Goal: Task Accomplishment & Management: Manage account settings

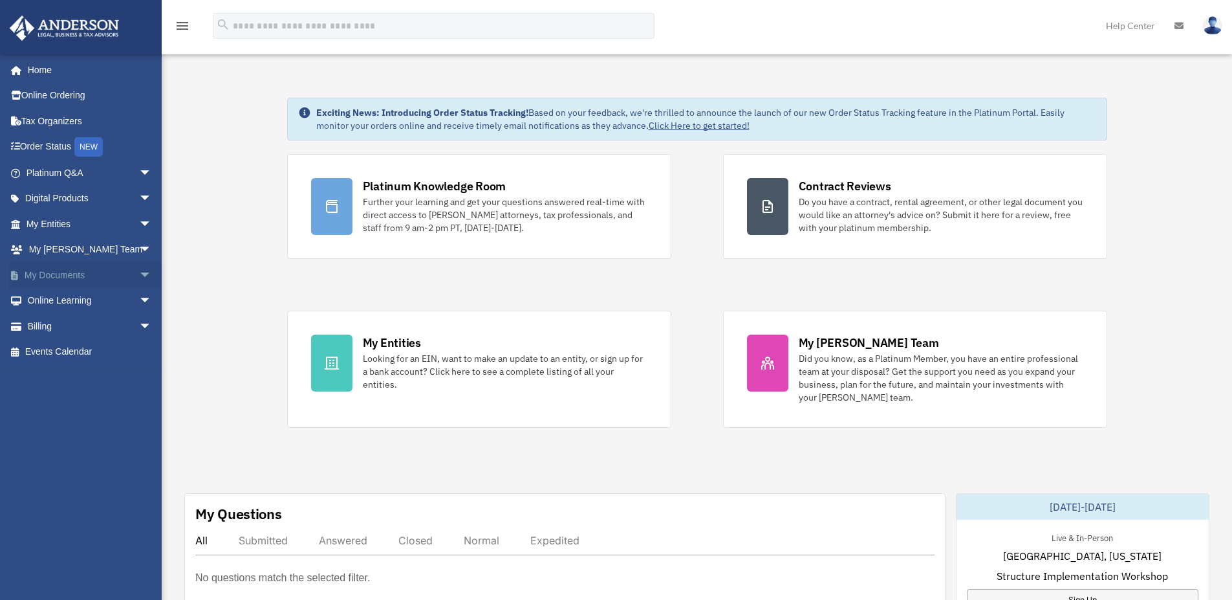
click at [42, 278] on link "My Documents arrow_drop_down" at bounding box center [90, 275] width 162 height 26
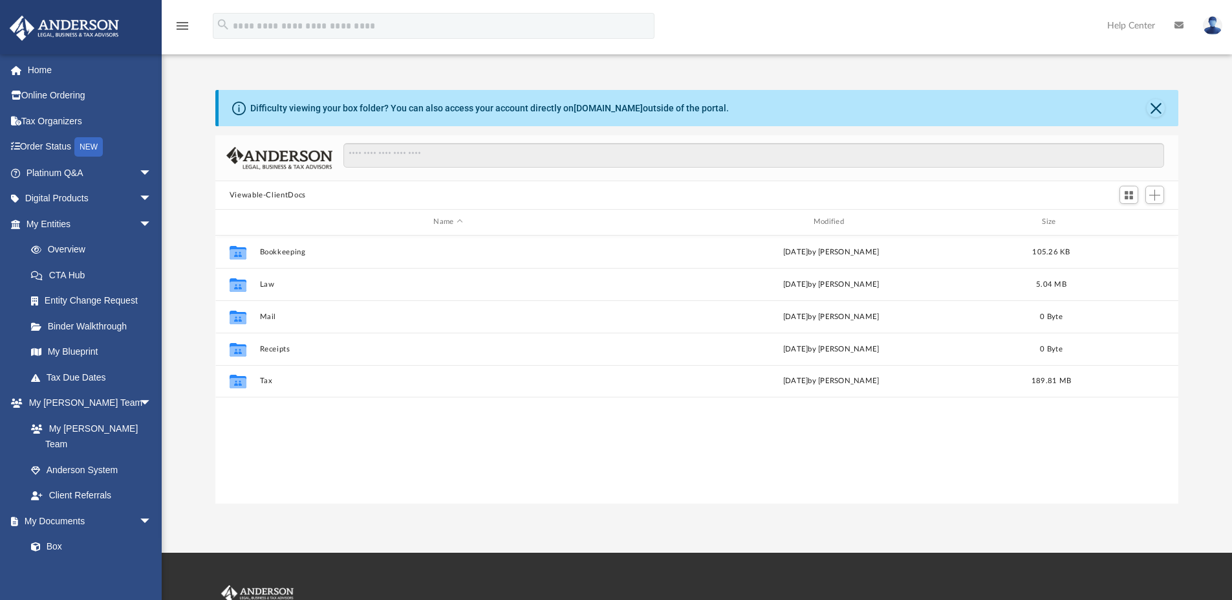
scroll to position [285, 953]
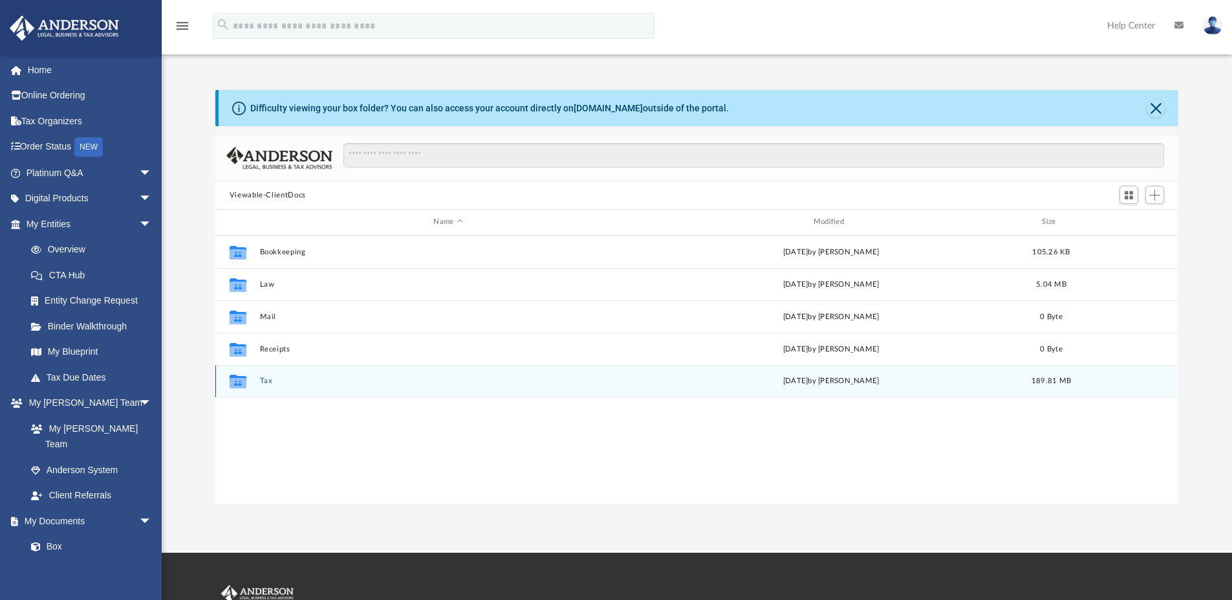
click at [258, 378] on div "Collaborated Folder Tax [DATE] by [PERSON_NAME] 189.81 MB" at bounding box center [697, 381] width 964 height 32
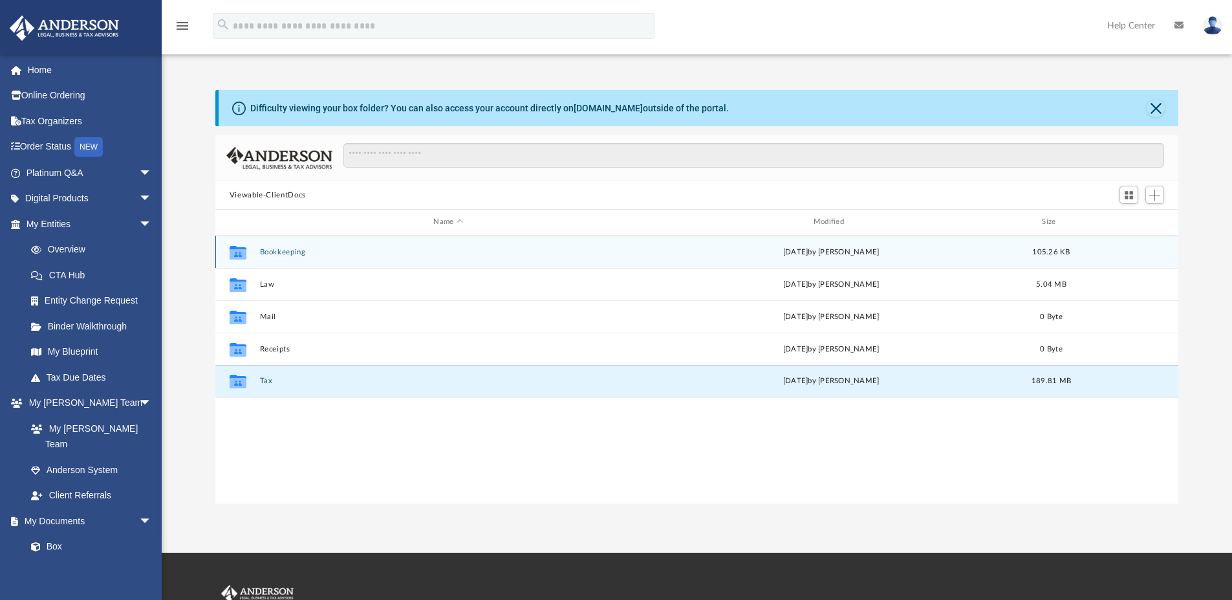
click at [264, 252] on button "Bookkeeping" at bounding box center [447, 252] width 377 height 8
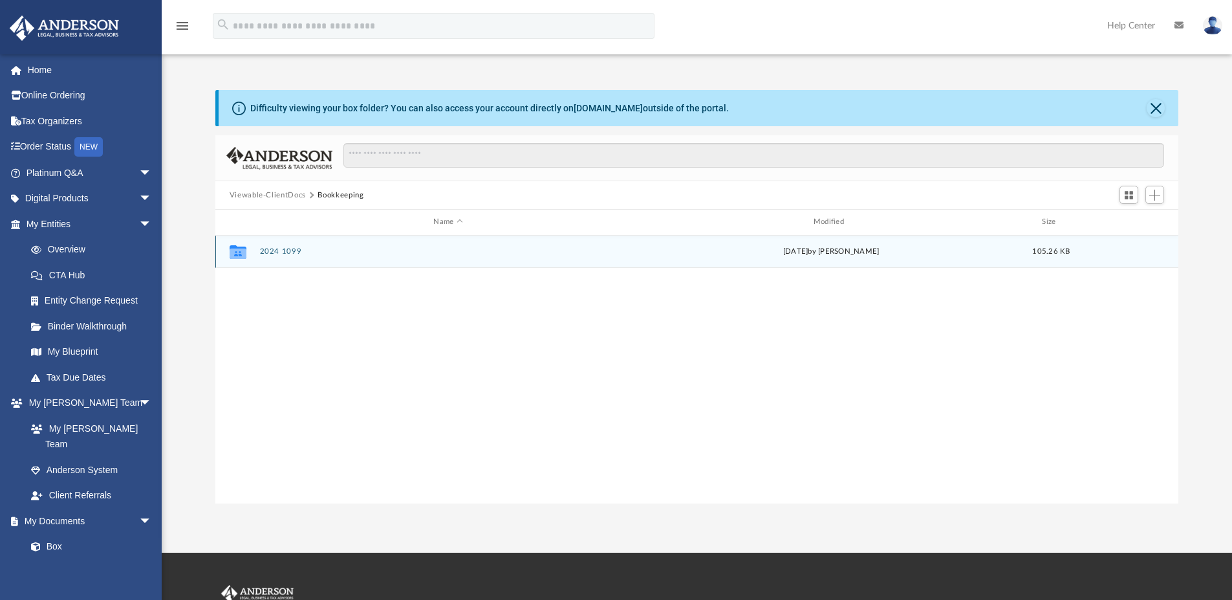
click at [264, 252] on button "2024 1099" at bounding box center [447, 251] width 377 height 8
click at [264, 252] on button "2024 1099-NEC Lozanos Lawn Care LLC - [GEOGRAPHIC_DATA]pdf" at bounding box center [447, 251] width 377 height 8
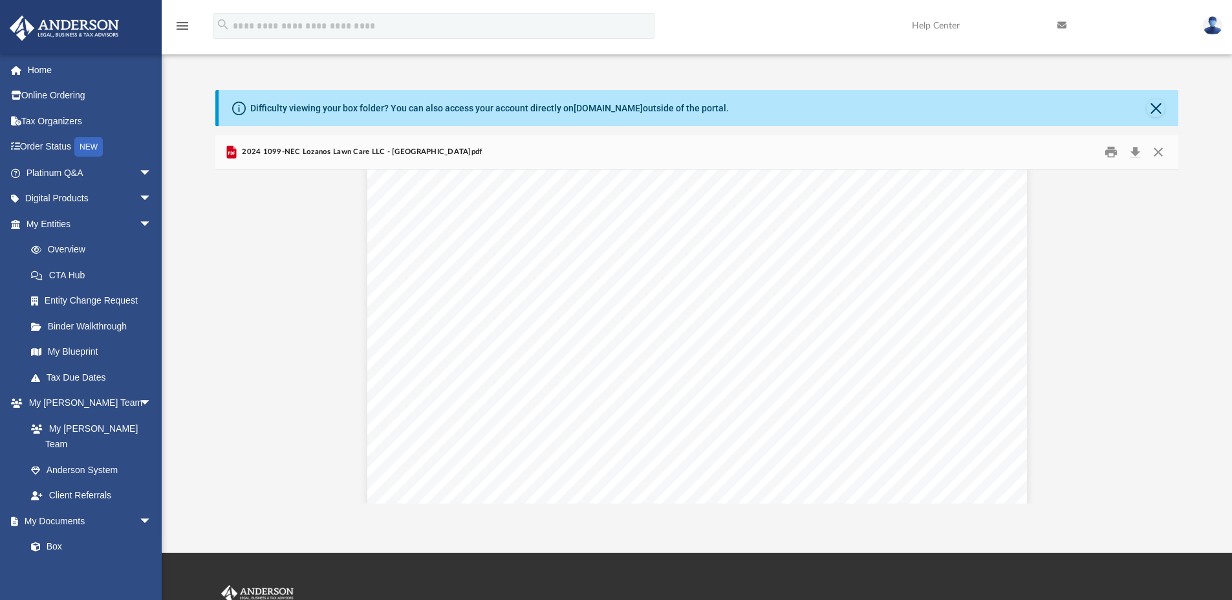
scroll to position [0, 0]
click at [1135, 151] on button "Download" at bounding box center [1134, 152] width 23 height 20
click at [1153, 107] on button "Close" at bounding box center [1156, 108] width 18 height 18
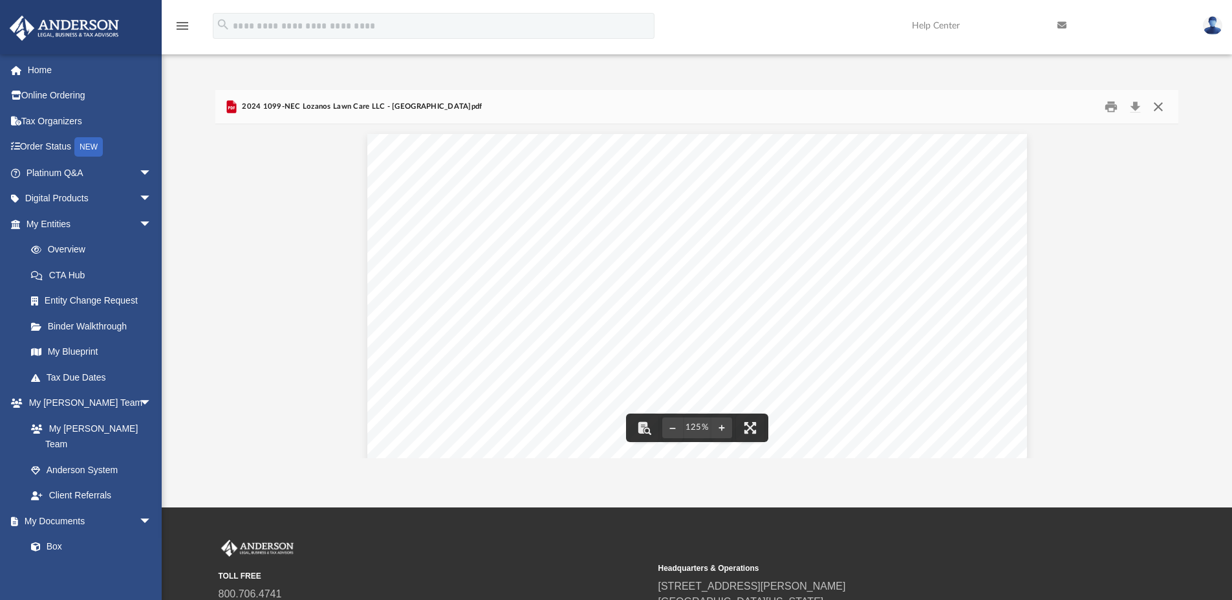
click at [1153, 107] on button "Close" at bounding box center [1158, 107] width 23 height 20
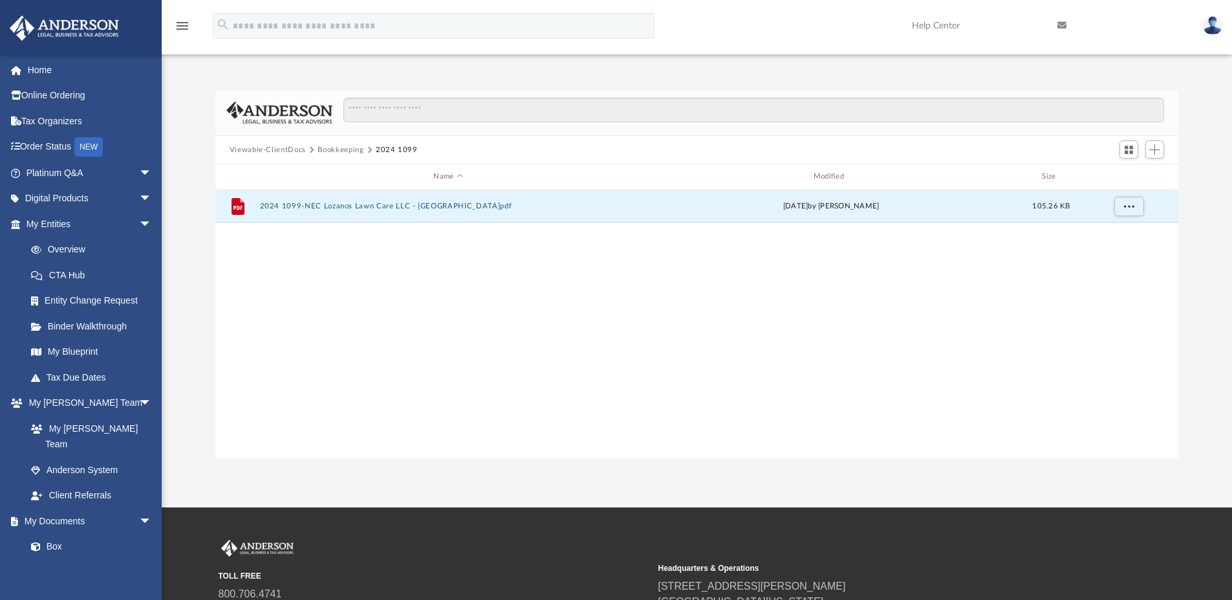
click at [296, 151] on button "Viewable-ClientDocs" at bounding box center [268, 150] width 76 height 12
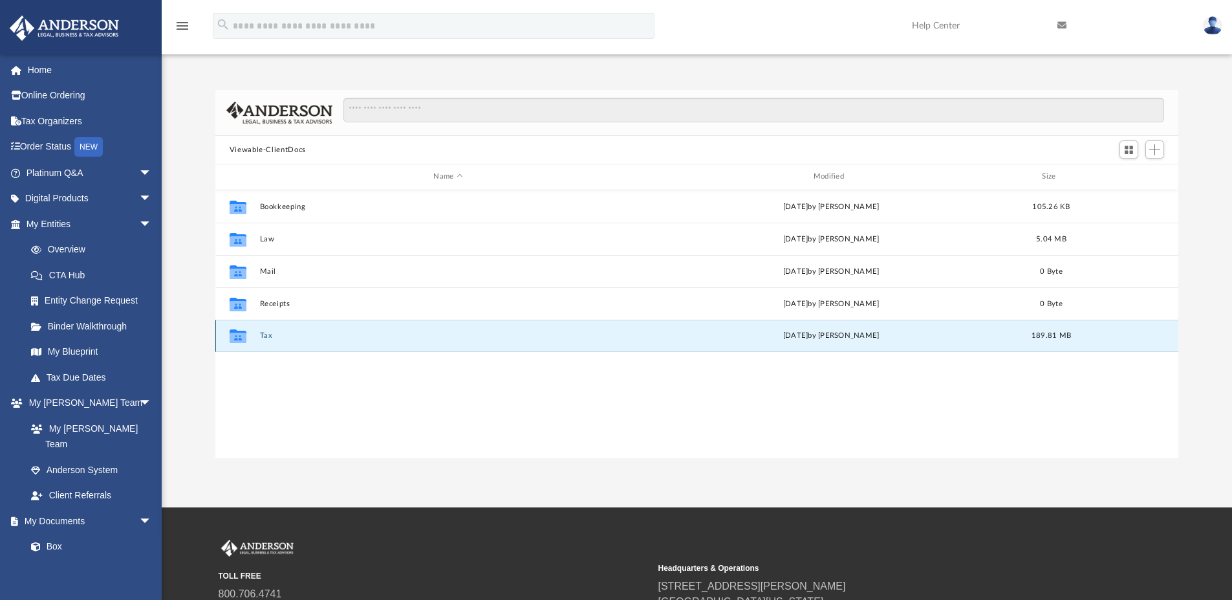
click at [270, 334] on button "Tax" at bounding box center [447, 335] width 377 height 8
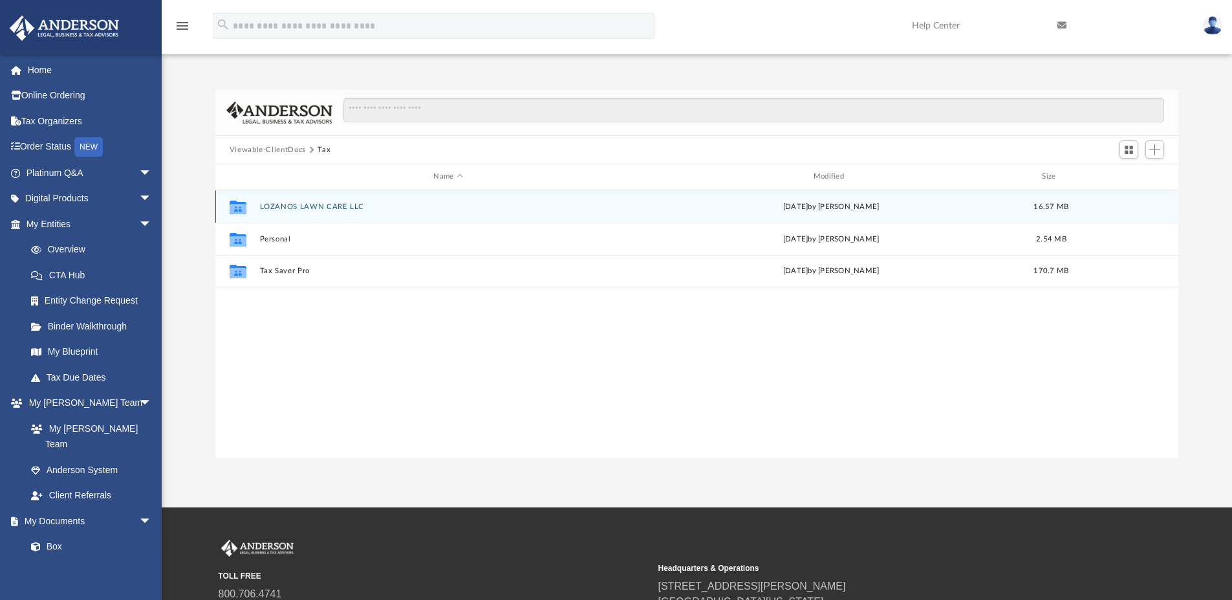
click at [309, 202] on button "LOZANOS LAWN CARE LLC" at bounding box center [447, 206] width 377 height 8
click at [263, 206] on button "2024" at bounding box center [447, 206] width 377 height 8
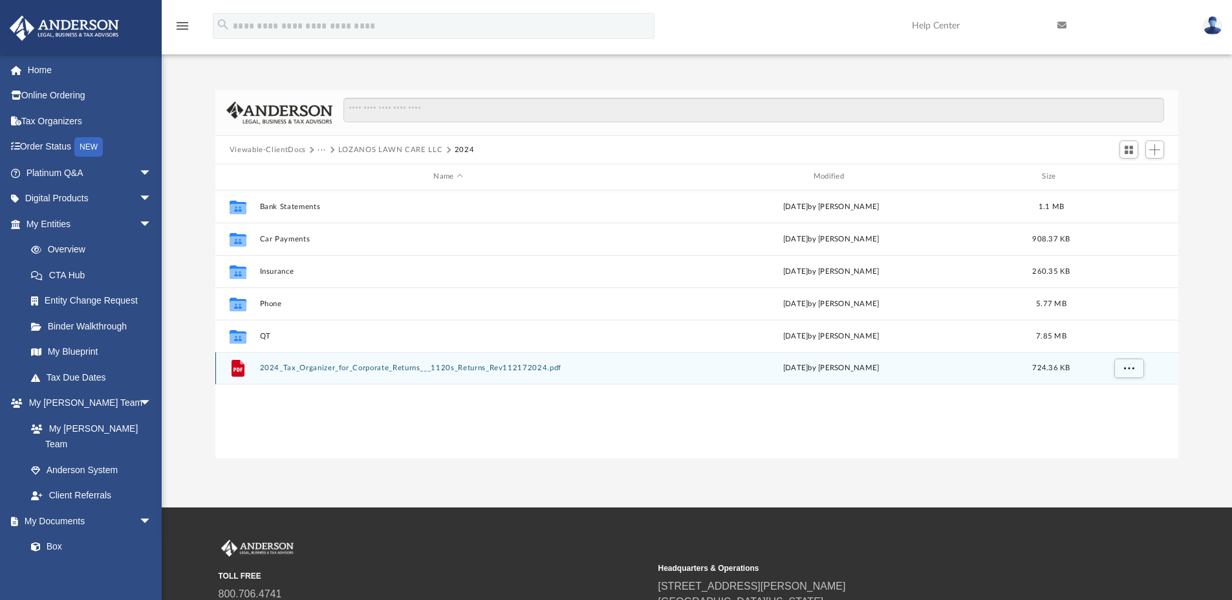
click at [298, 369] on button "2024_Tax_Organizer_for_Corporate_Returns___1120s_Returns_Rev112172024.pdf" at bounding box center [447, 367] width 377 height 8
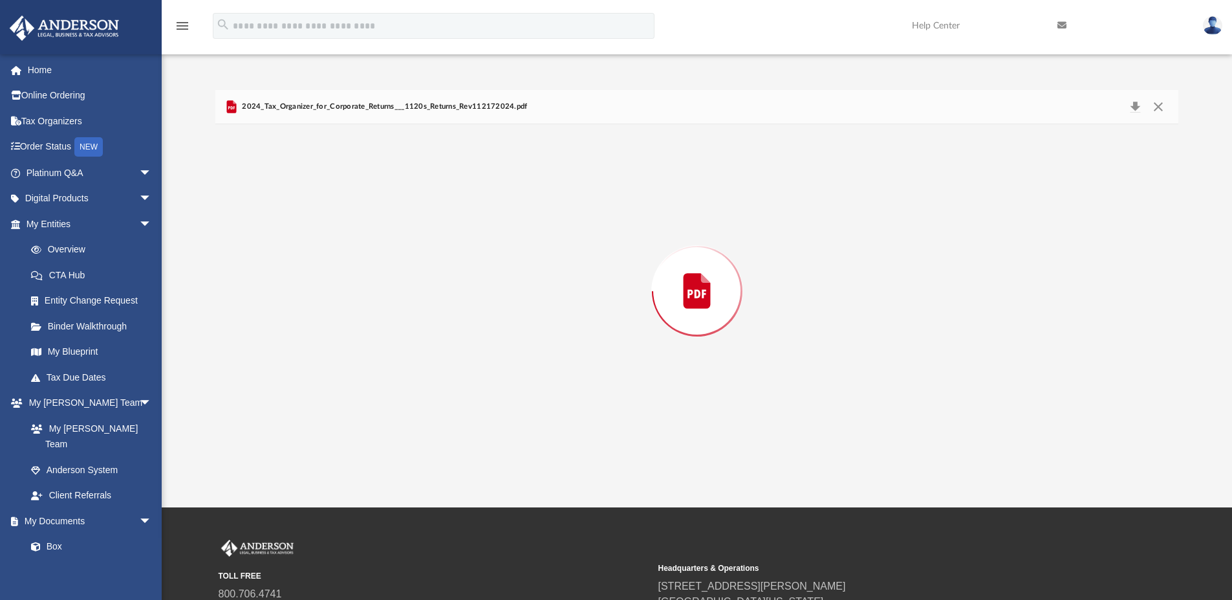
scroll to position [7858, 0]
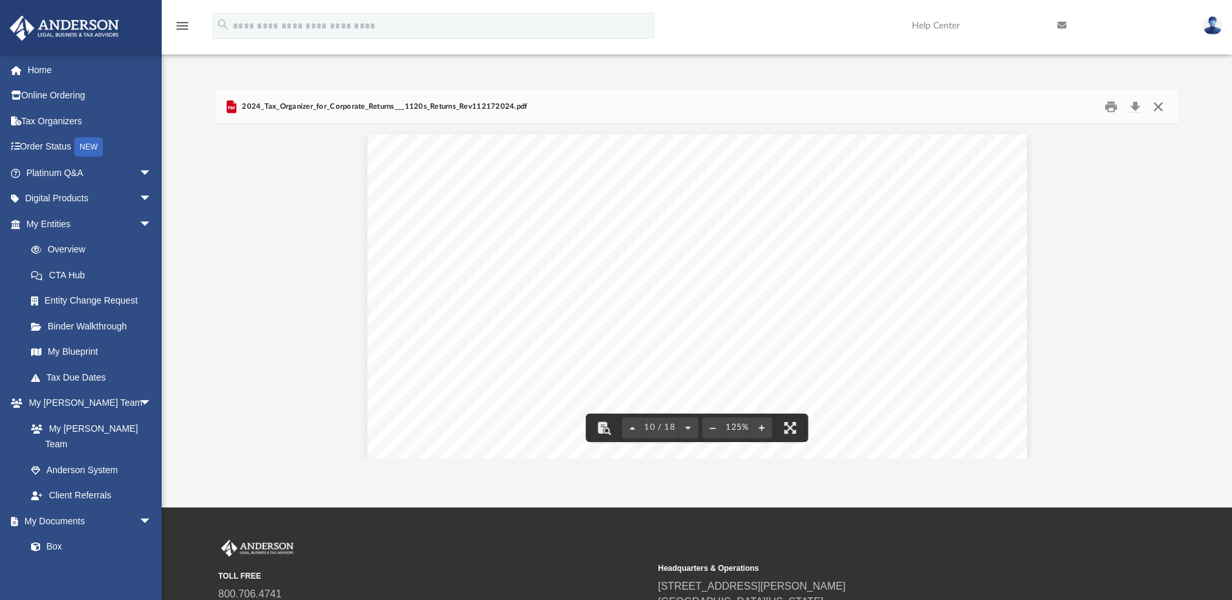
click at [1158, 107] on button "Close" at bounding box center [1158, 107] width 23 height 20
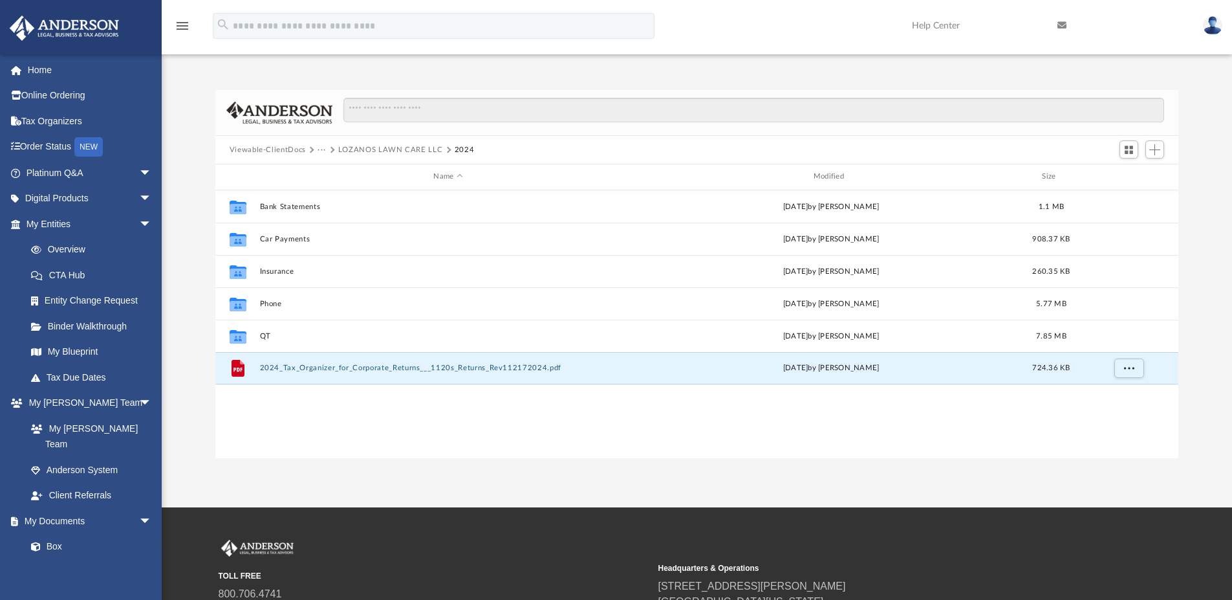
click at [393, 420] on div "Collaborated Folder Bank Statements Wed Sep 3 2025 by Gonzalo Lozano 1.1 MB Col…" at bounding box center [697, 324] width 964 height 268
click at [1158, 156] on button "Add" at bounding box center [1154, 149] width 19 height 18
click at [1133, 177] on li "Upload" at bounding box center [1136, 176] width 41 height 14
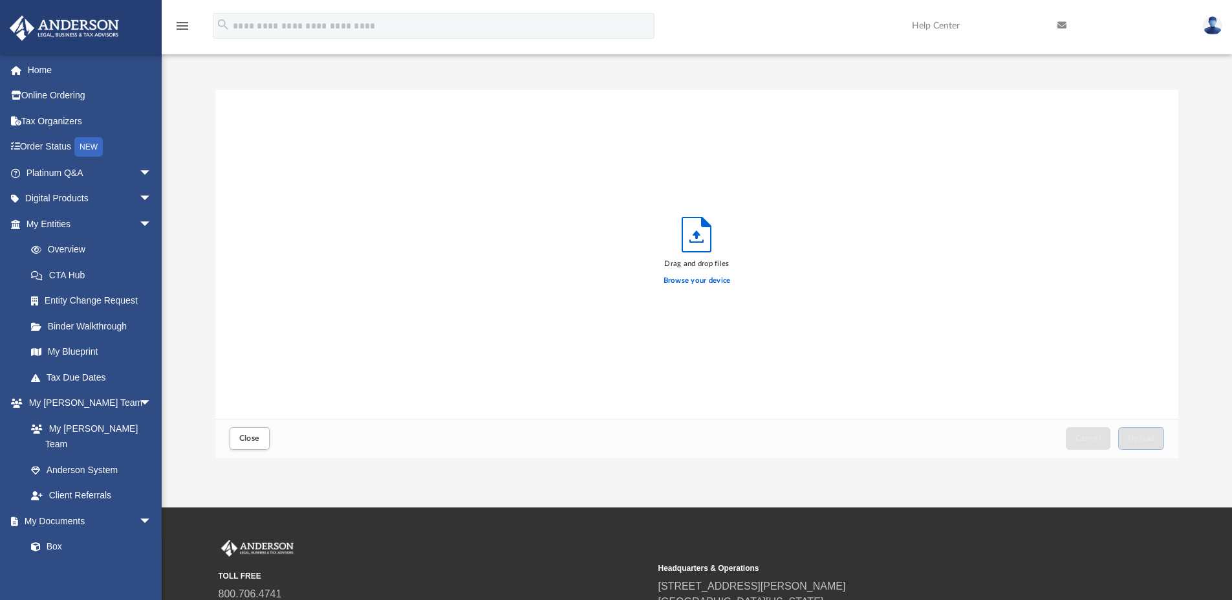
scroll to position [318, 953]
click at [1153, 435] on span "Upload" at bounding box center [1141, 438] width 27 height 8
click at [260, 441] on button "Close" at bounding box center [250, 438] width 40 height 23
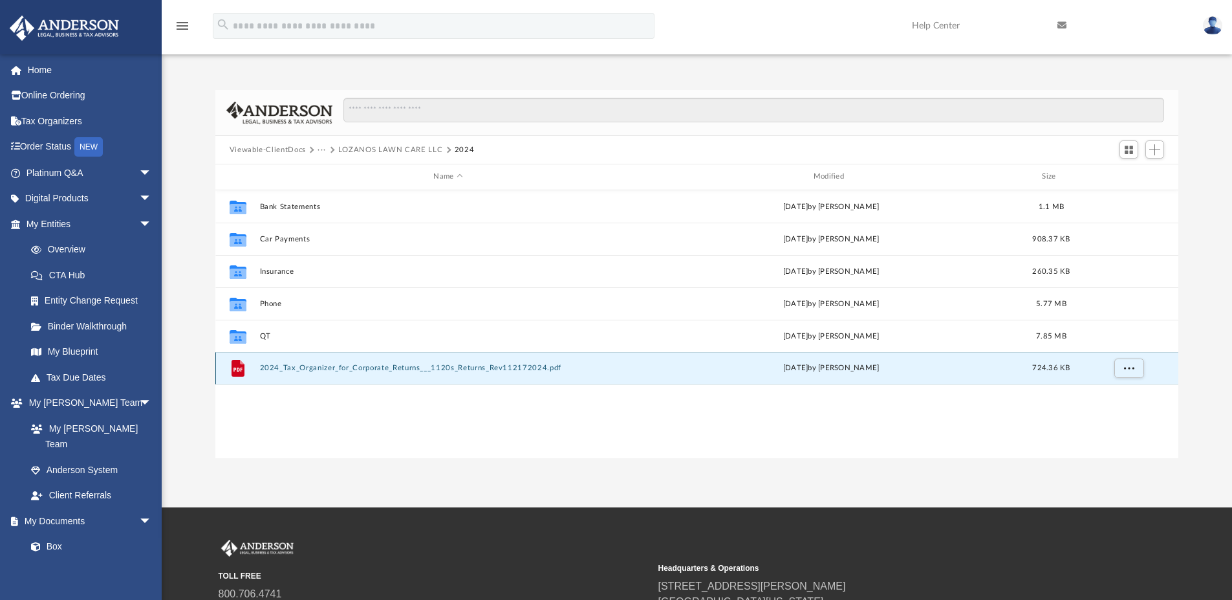
click at [299, 373] on div "File 2024_Tax_Organizer_for_Corporate_Returns___1120s_Returns_Rev112172024.pdf …" at bounding box center [697, 368] width 964 height 32
click at [301, 377] on div "File 2024_Tax_Organizer_for_Corporate_Returns___1120s_Returns_Rev112172024.pdf …" at bounding box center [697, 368] width 964 height 32
click at [301, 429] on div "Collaborated Folder Bank Statements Wed Sep 3 2025 by Gonzalo Lozano 1.1 MB Col…" at bounding box center [697, 324] width 964 height 268
click at [294, 423] on div "Collaborated Folder Bank Statements Wed Sep 3 2025 by Gonzalo Lozano 1.1 MB Col…" at bounding box center [697, 324] width 964 height 268
click at [357, 371] on button "2024_Tax_Organizer_for_Corporate_Returns___1120s_Returns_Rev112172024.pdf" at bounding box center [447, 367] width 377 height 8
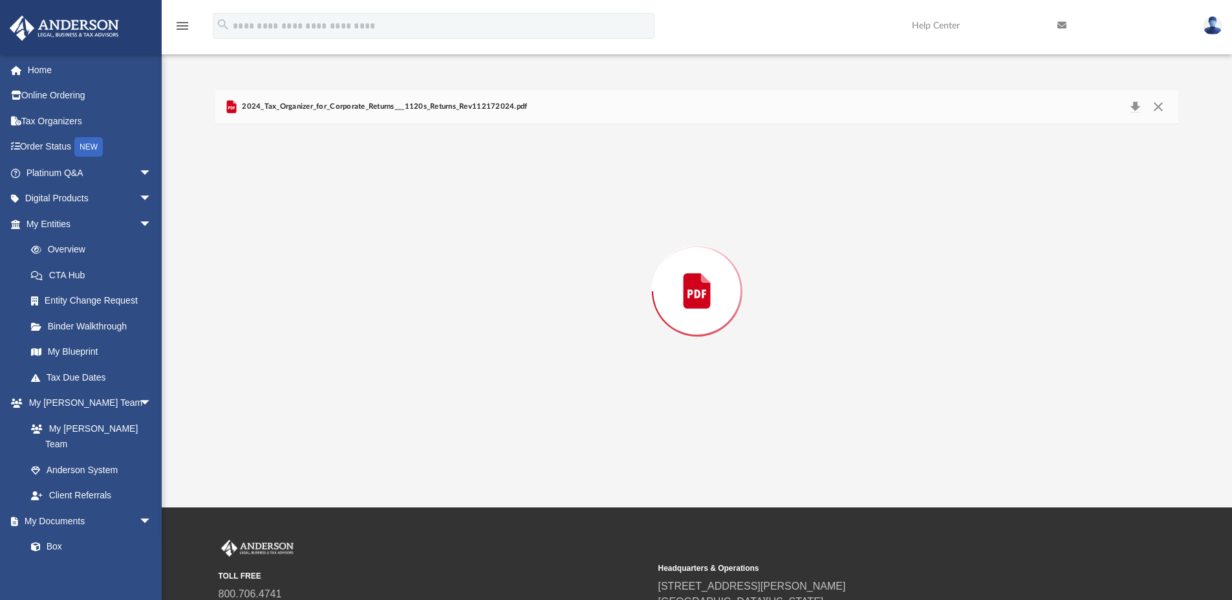
scroll to position [7858, 0]
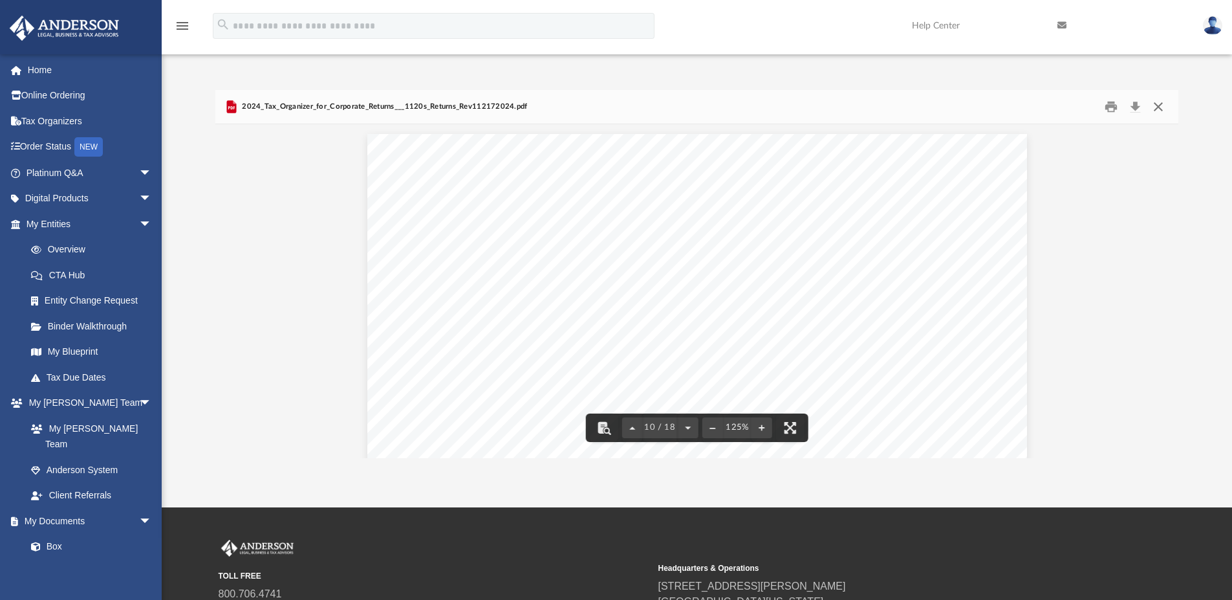
click at [1156, 111] on button "Close" at bounding box center [1158, 107] width 23 height 20
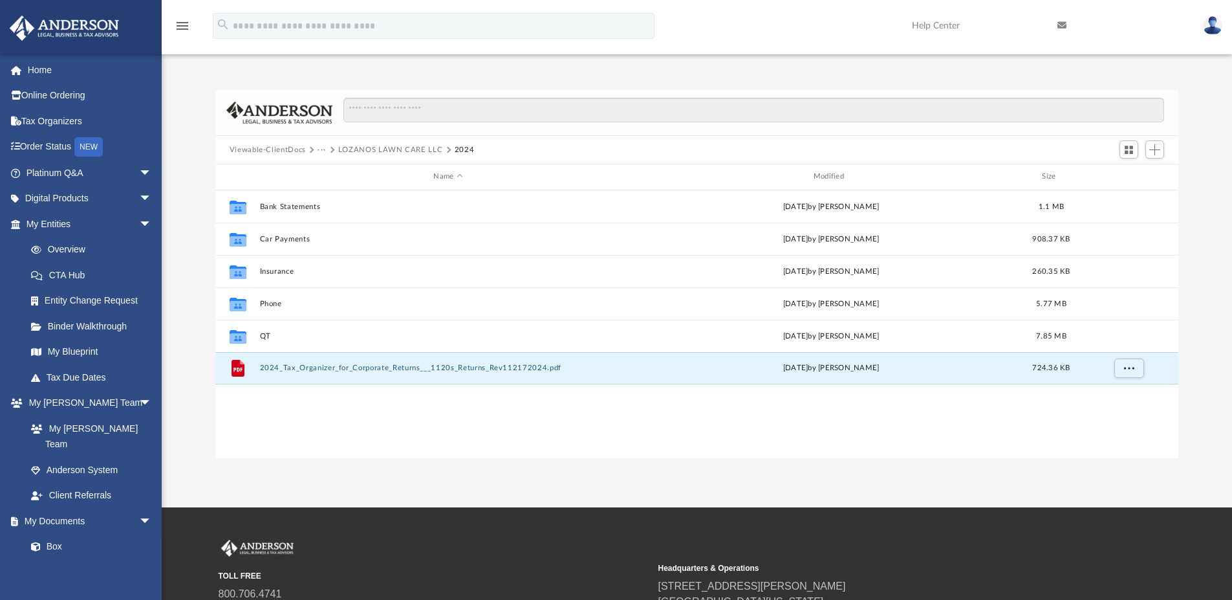
click at [343, 429] on div "Collaborated Folder Bank Statements Wed Sep 3 2025 by Gonzalo Lozano 1.1 MB Col…" at bounding box center [697, 324] width 964 height 268
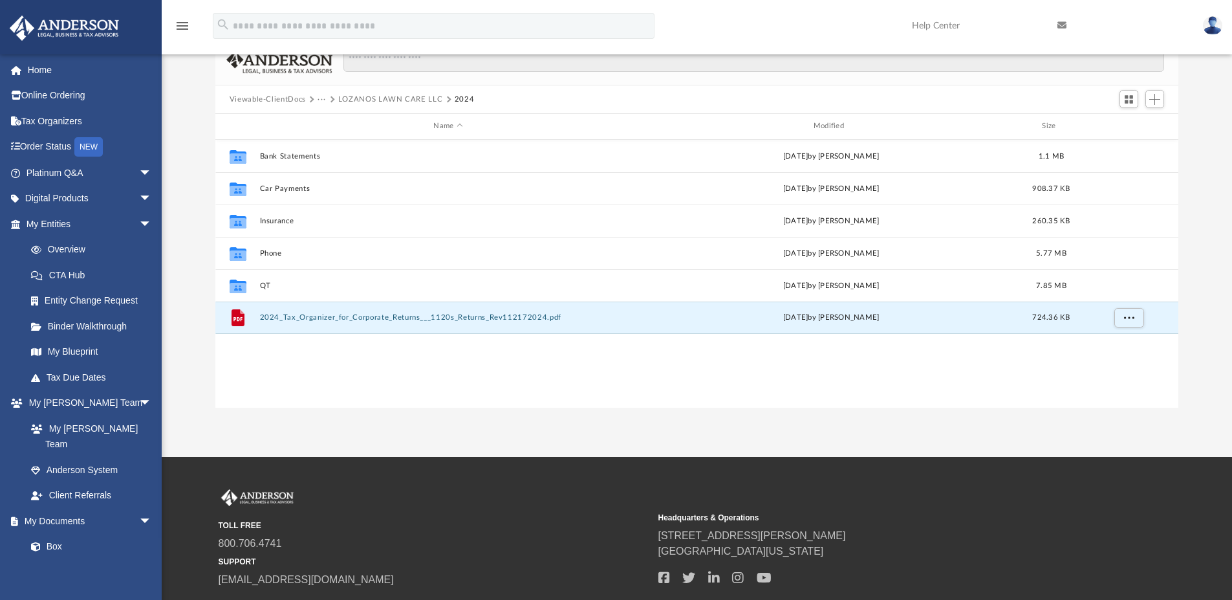
scroll to position [0, 0]
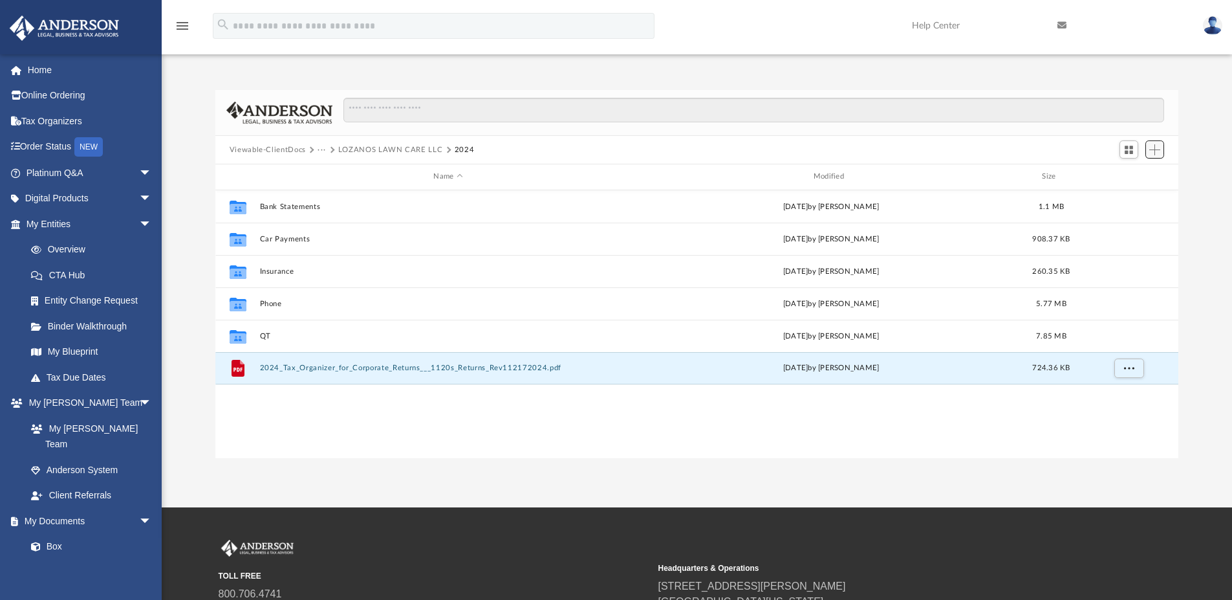
click at [1154, 153] on span "Add" at bounding box center [1154, 149] width 11 height 11
click at [1138, 195] on li "New Folder" at bounding box center [1136, 196] width 41 height 14
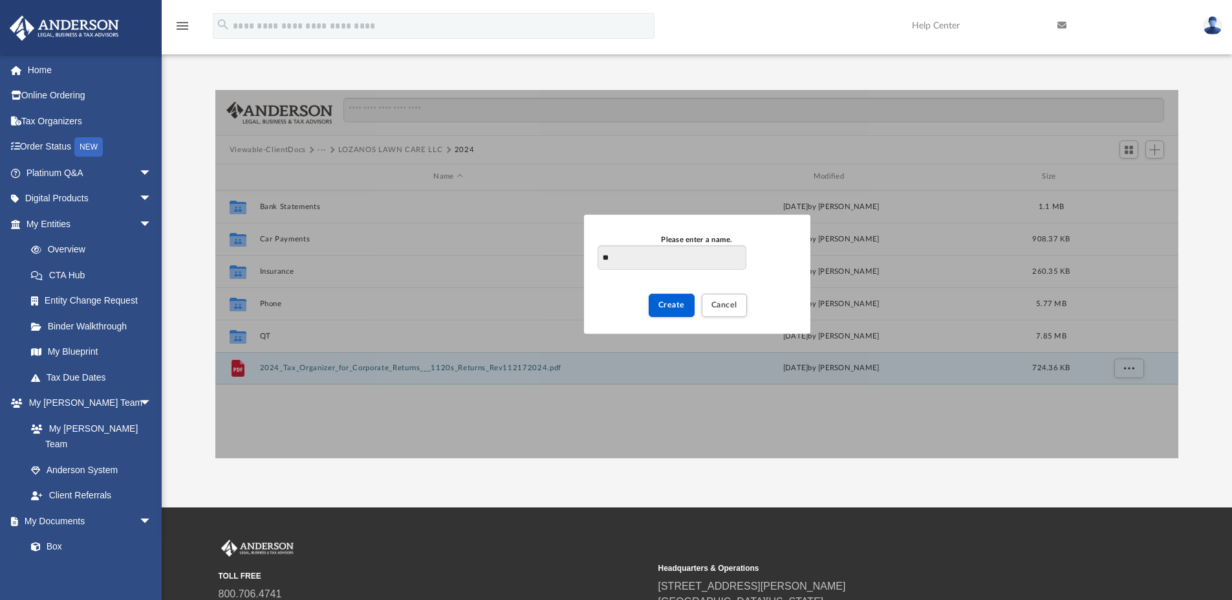
type input "*"
type input "*********"
click at [664, 303] on span "Create" at bounding box center [671, 305] width 27 height 8
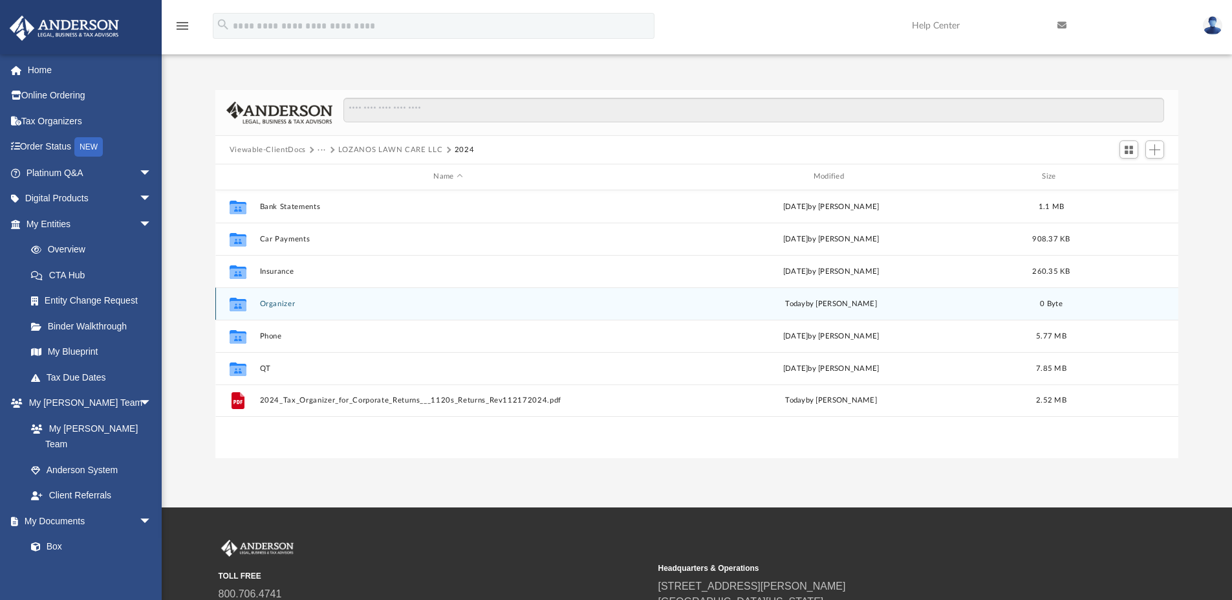
click at [266, 300] on button "Organizer" at bounding box center [447, 303] width 377 height 8
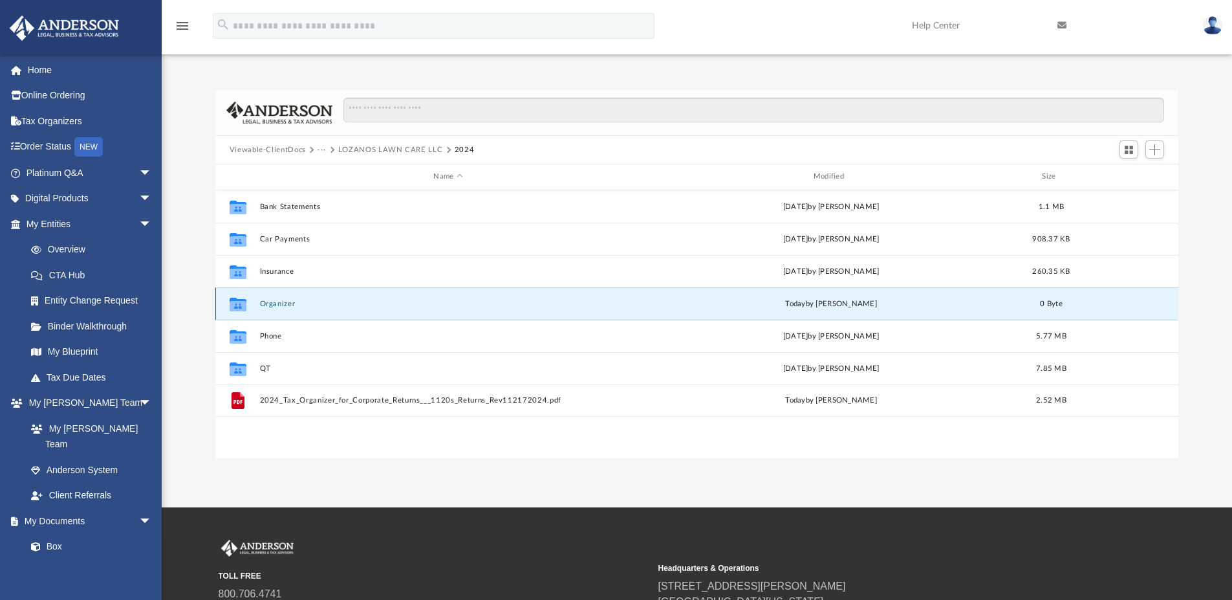
click at [266, 300] on button "Organizer" at bounding box center [447, 303] width 377 height 8
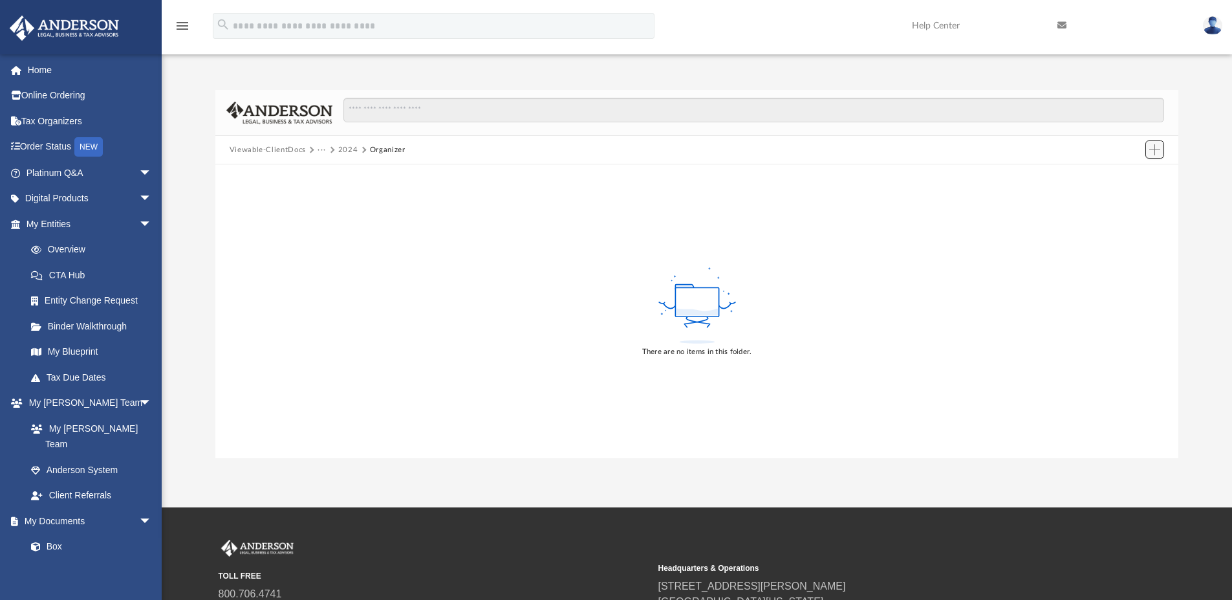
click at [1153, 152] on span "Add" at bounding box center [1154, 149] width 11 height 11
click at [1135, 175] on li "Upload" at bounding box center [1136, 176] width 41 height 14
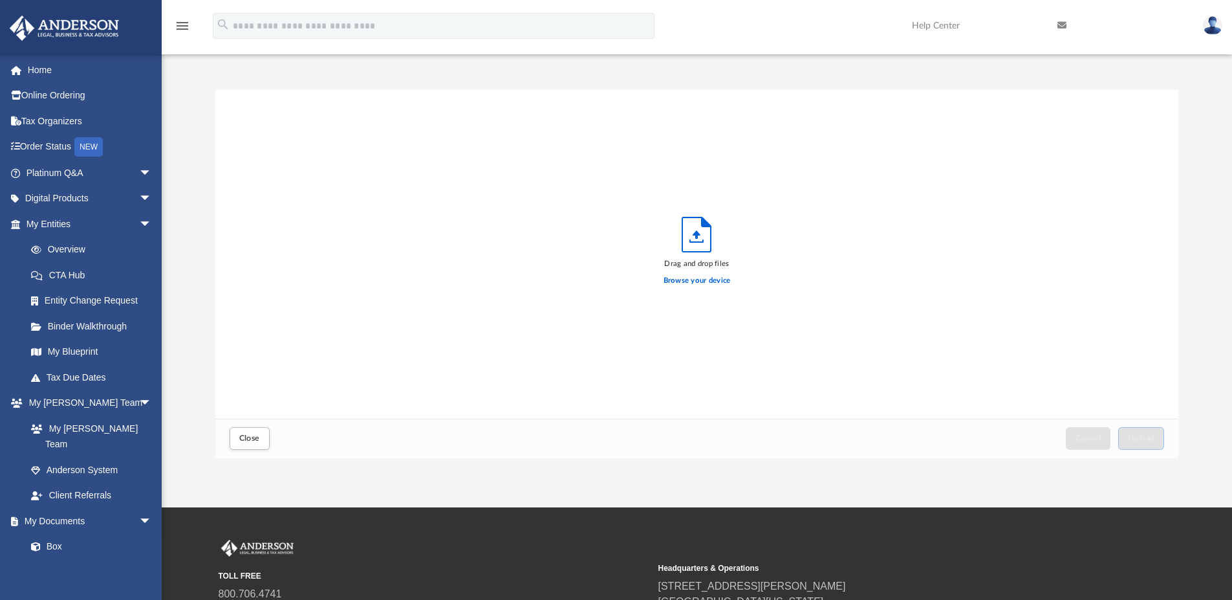
scroll to position [318, 953]
click at [709, 286] on label "Browse your device" at bounding box center [697, 281] width 67 height 12
click at [0, 0] on input "Browse your device" at bounding box center [0, 0] width 0 height 0
click at [1137, 441] on span "Upload" at bounding box center [1141, 438] width 27 height 8
click at [241, 442] on span "Close" at bounding box center [249, 438] width 21 height 8
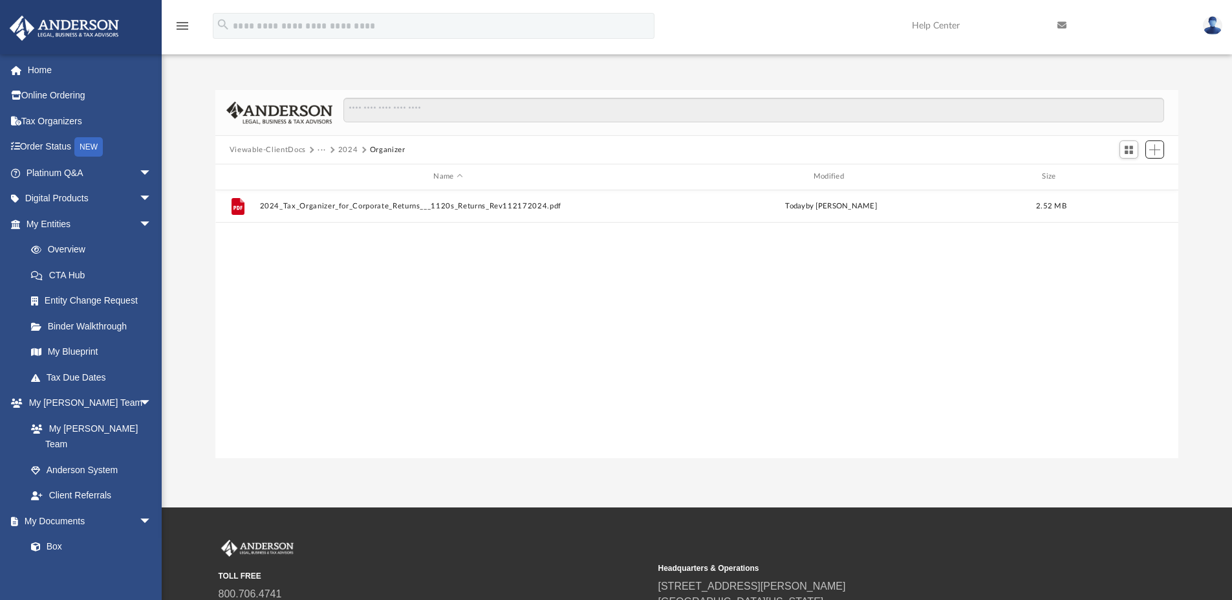
scroll to position [285, 953]
click at [254, 152] on button "Viewable-ClientDocs" at bounding box center [268, 150] width 76 height 12
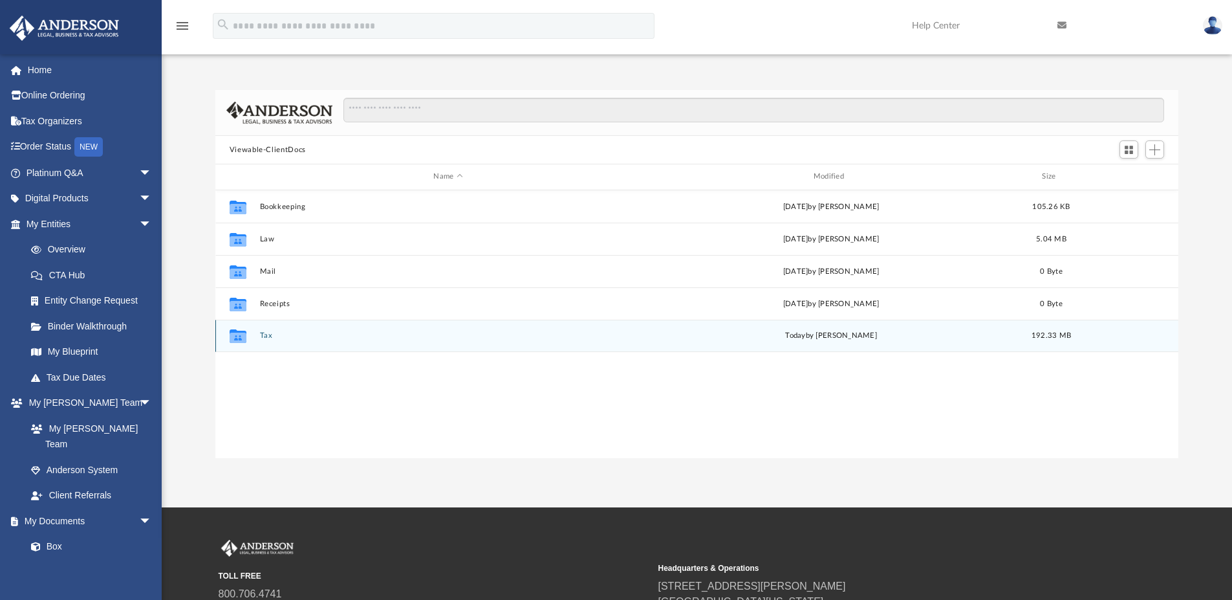
click at [264, 336] on button "Tax" at bounding box center [447, 335] width 377 height 8
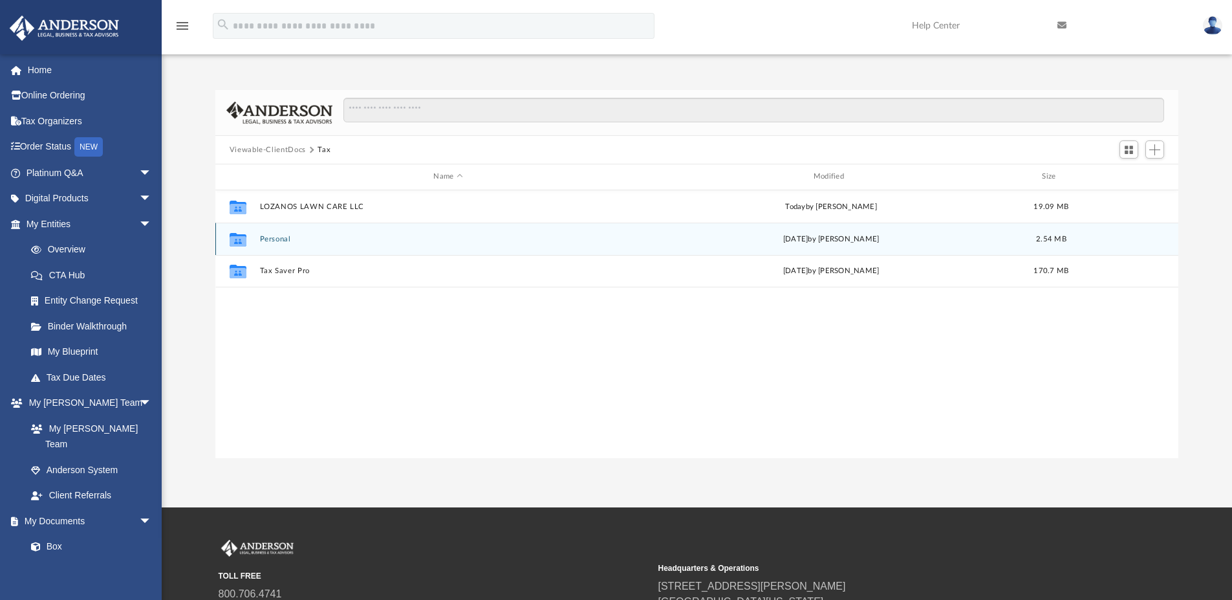
click at [281, 240] on button "Personal" at bounding box center [447, 239] width 377 height 8
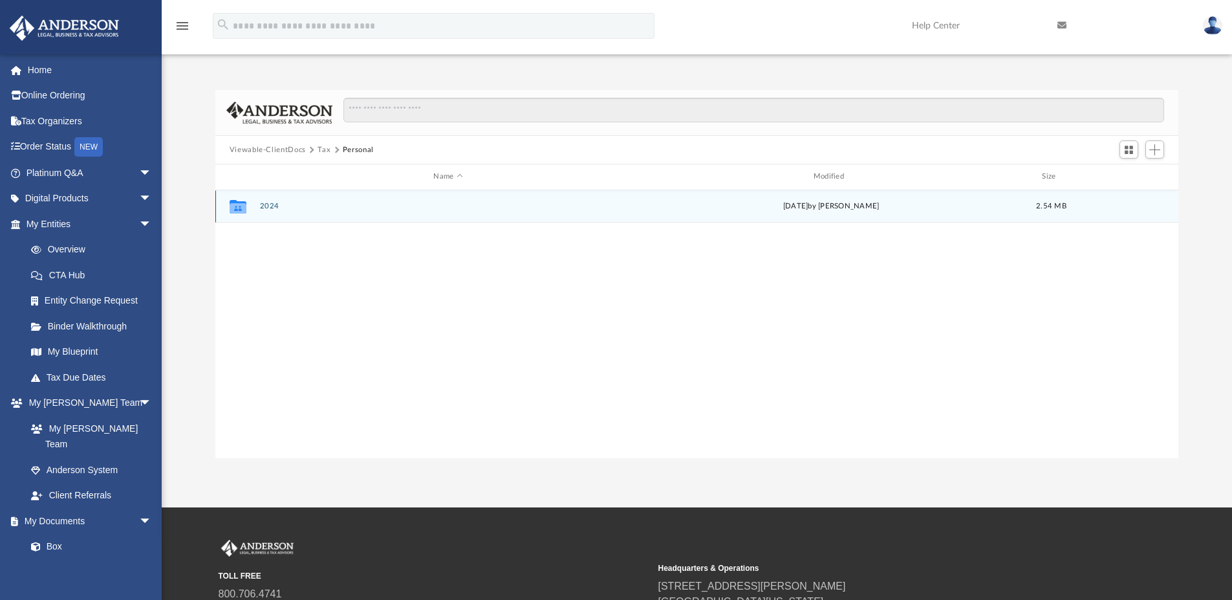
click at [274, 205] on button "2024" at bounding box center [447, 206] width 377 height 8
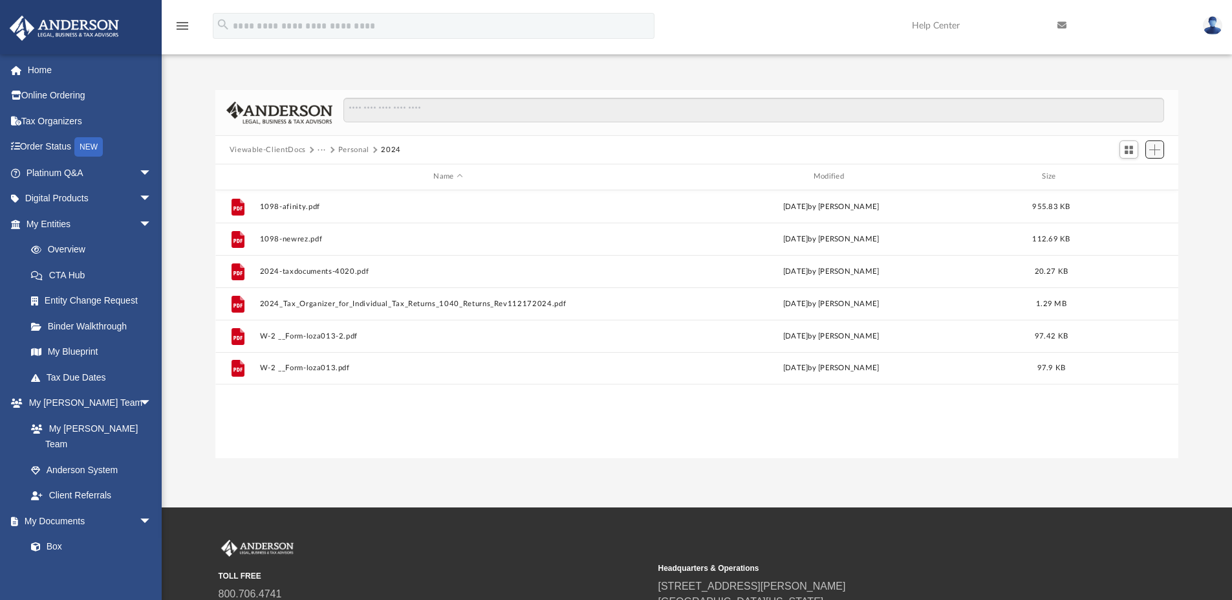
click at [1154, 151] on span "Add" at bounding box center [1154, 149] width 11 height 11
click at [1142, 173] on li "Upload" at bounding box center [1136, 176] width 41 height 14
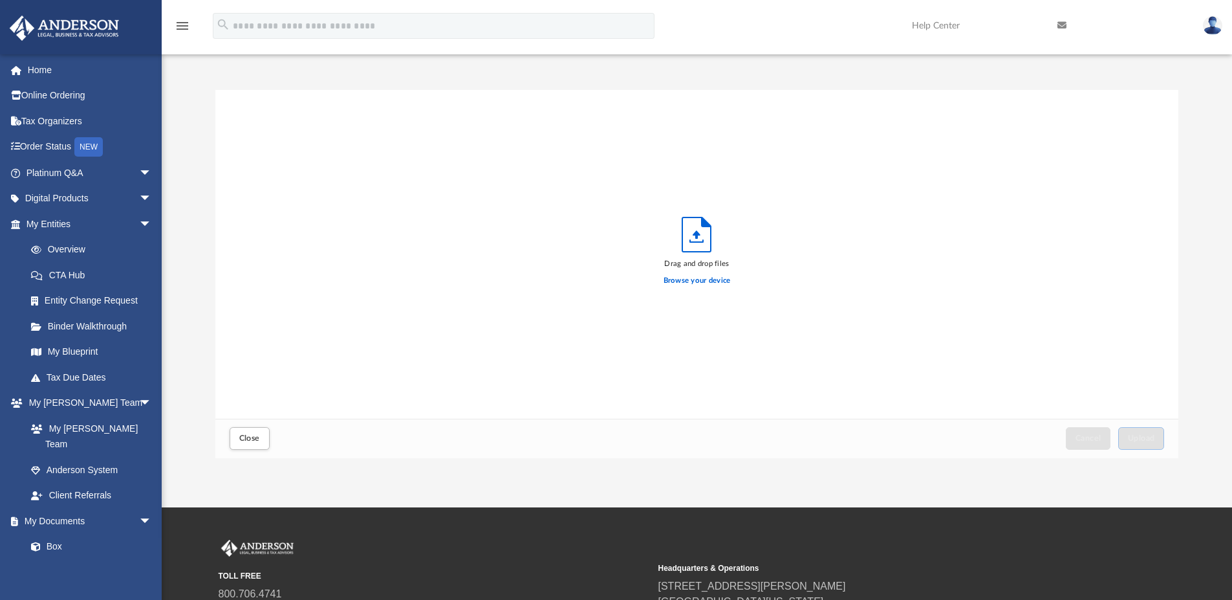
scroll to position [318, 953]
click at [696, 277] on label "Browse your device" at bounding box center [697, 281] width 67 height 12
click at [0, 0] on input "Browse your device" at bounding box center [0, 0] width 0 height 0
click at [1143, 440] on span "Upload" at bounding box center [1141, 438] width 27 height 8
click at [261, 437] on button "Close" at bounding box center [250, 438] width 40 height 23
